Goal: Navigation & Orientation: Find specific page/section

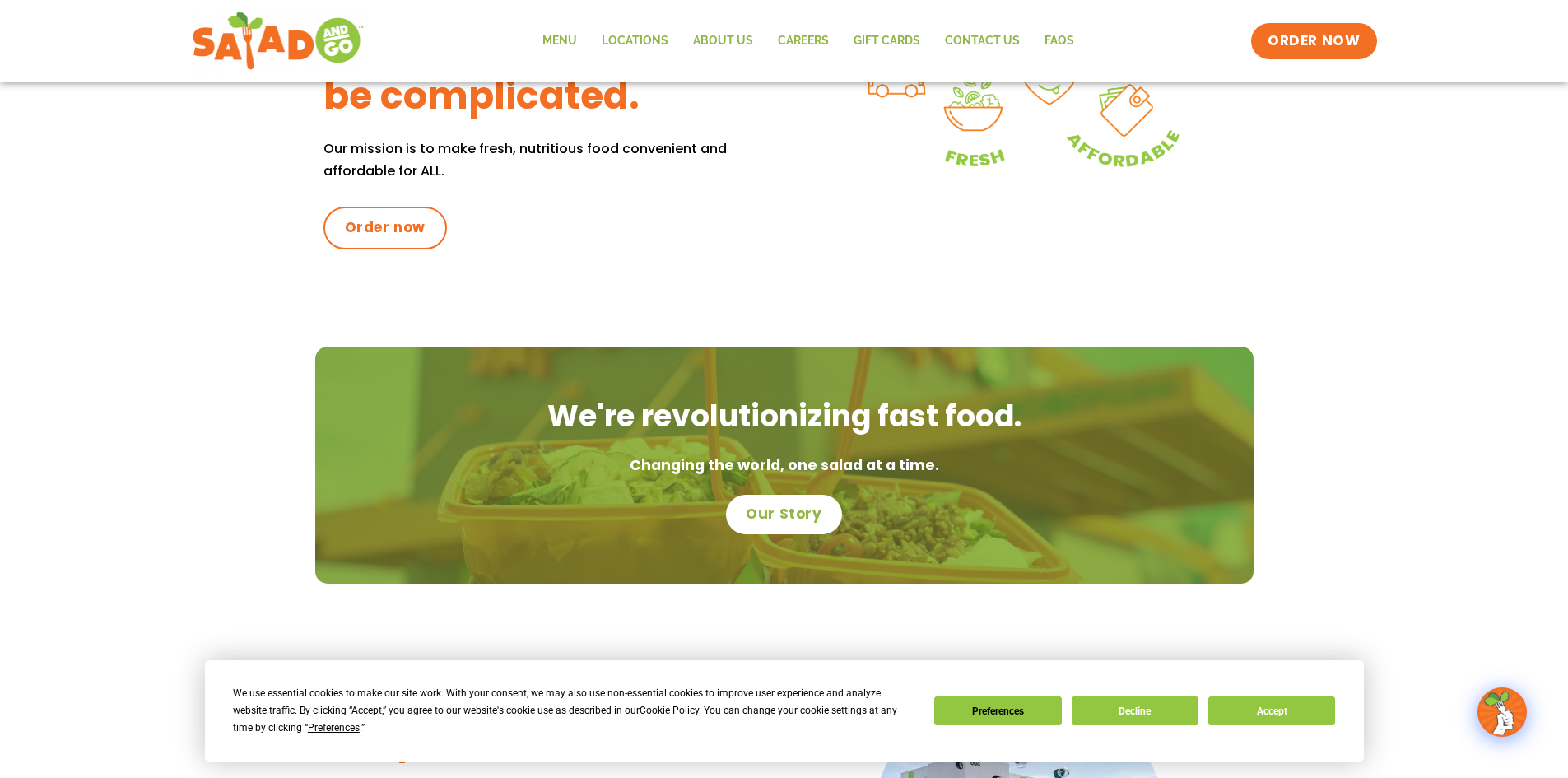
scroll to position [658, 0]
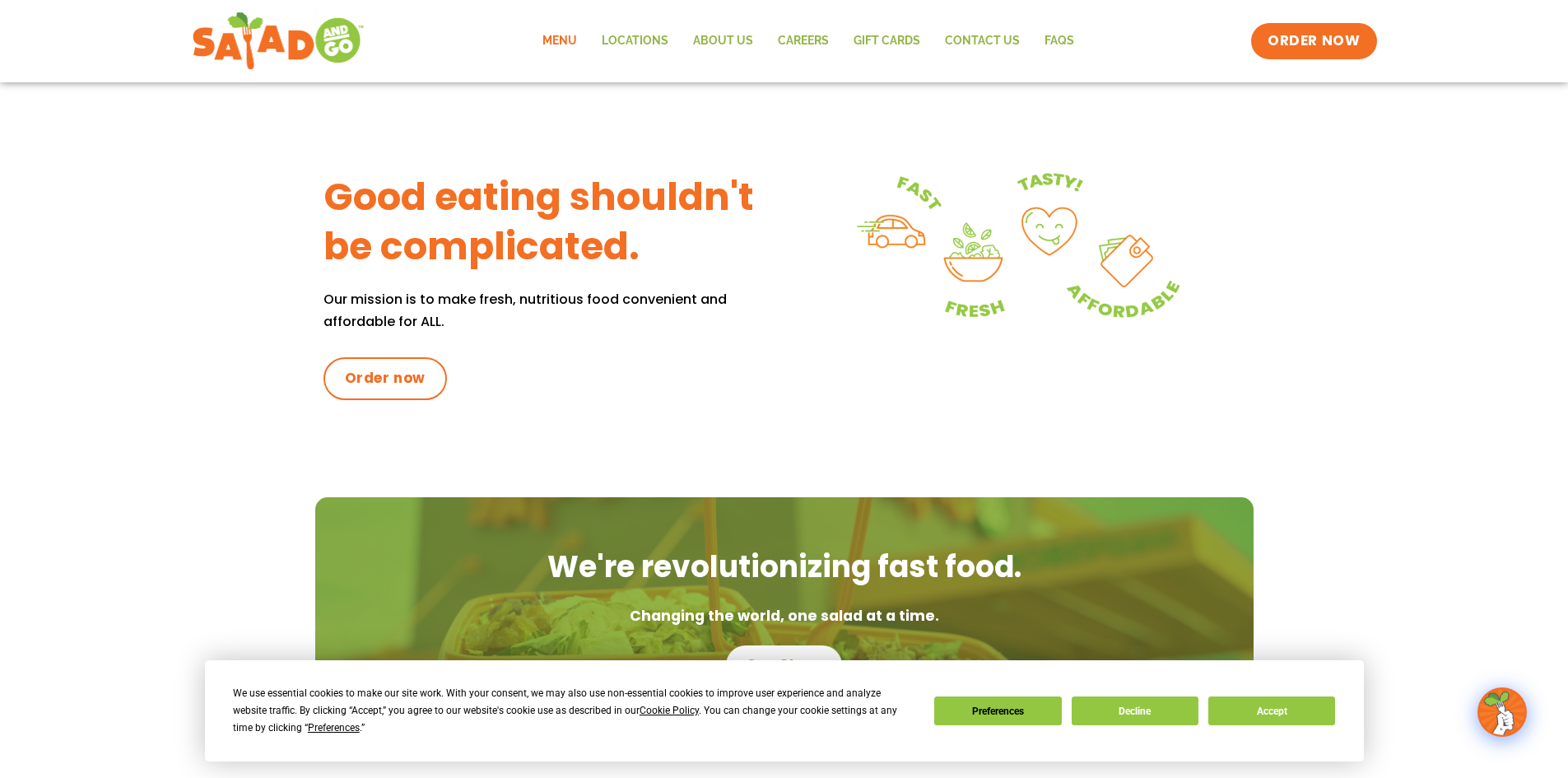
click at [566, 42] on link "Menu" at bounding box center [559, 42] width 59 height 38
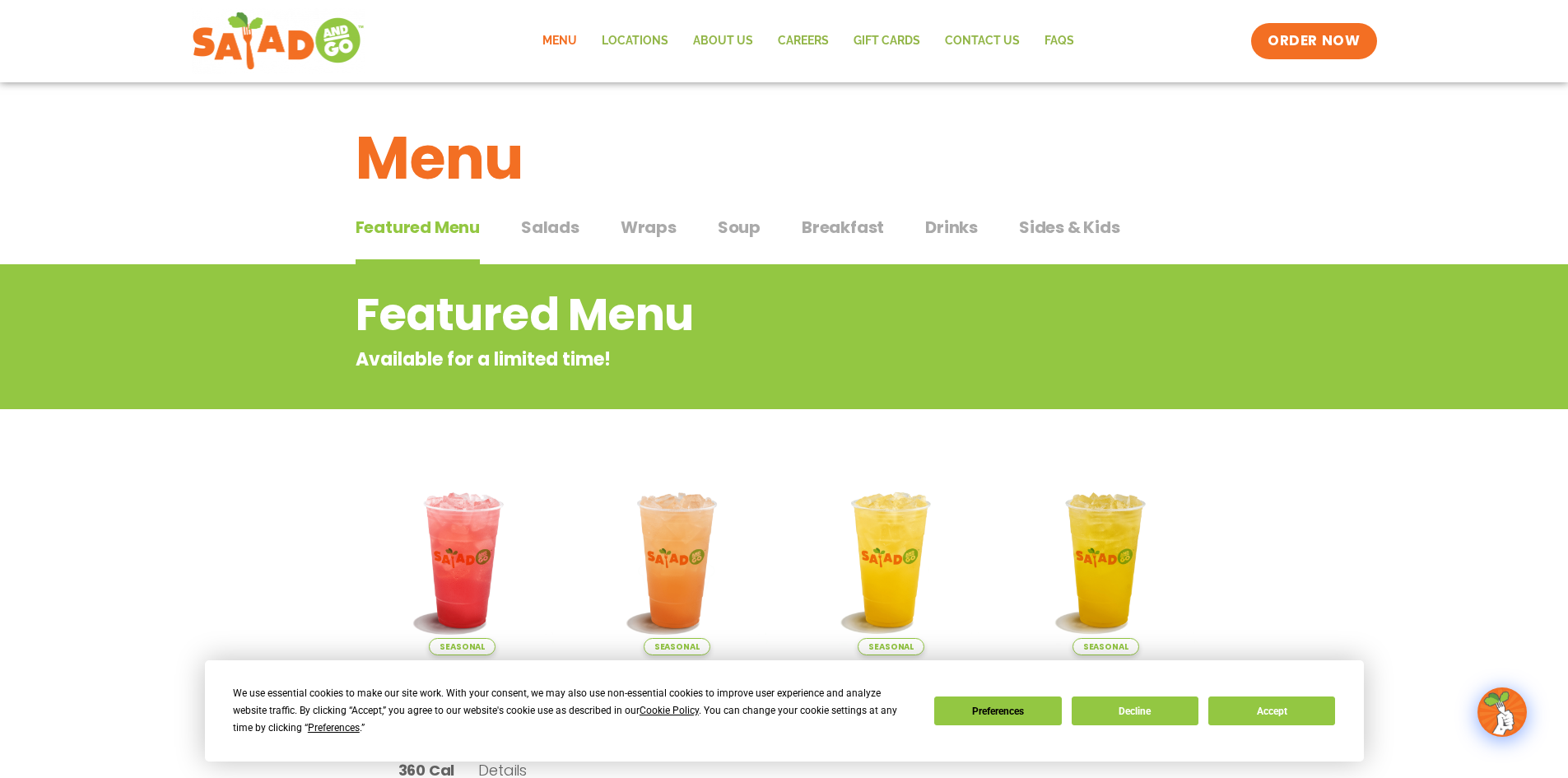
drag, startPoint x: 569, startPoint y: 241, endPoint x: 583, endPoint y: 234, distance: 15.7
click at [570, 241] on button "Salads Salads" at bounding box center [550, 240] width 58 height 50
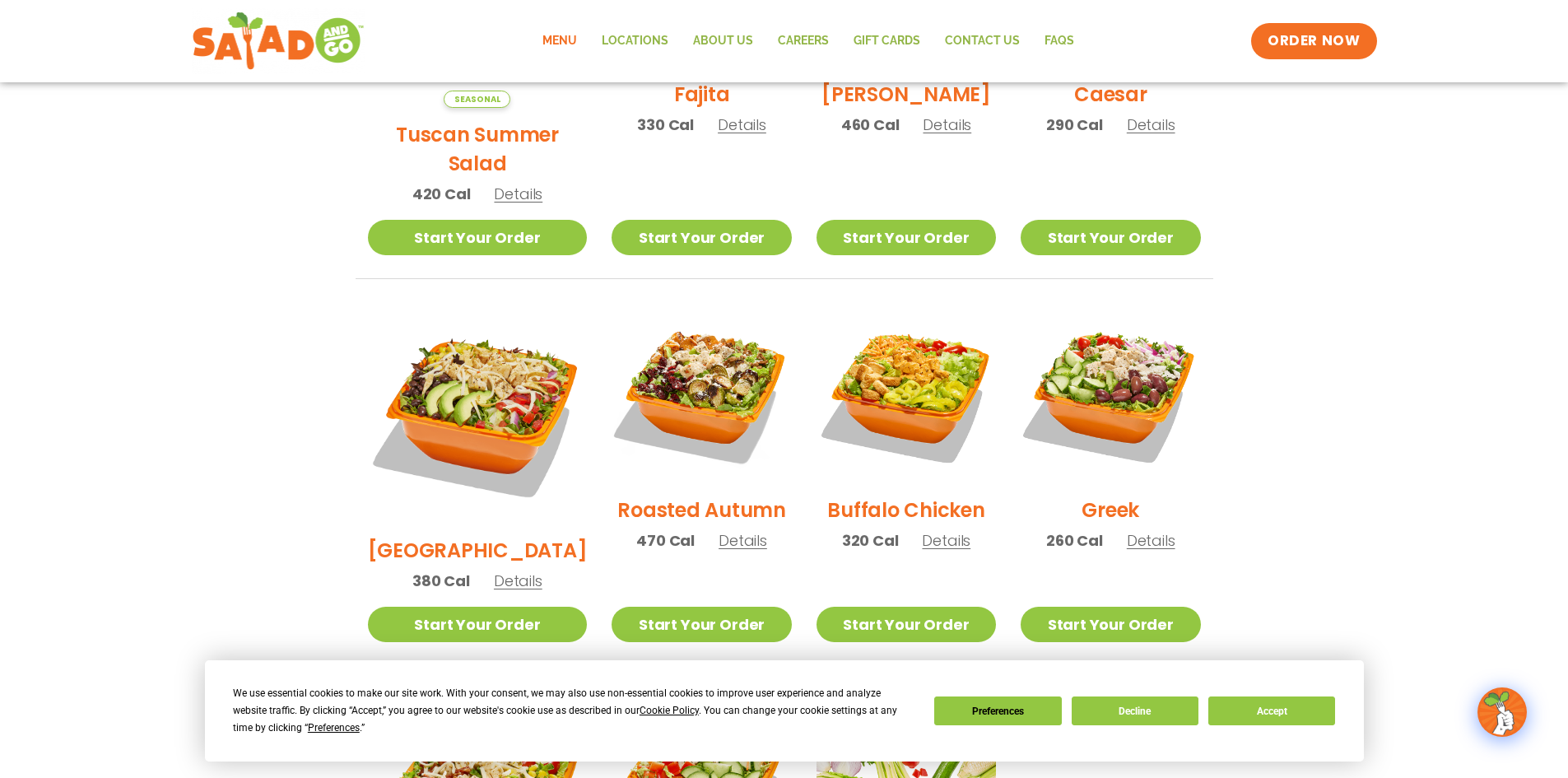
scroll to position [905, 0]
